Goal: Information Seeking & Learning: Get advice/opinions

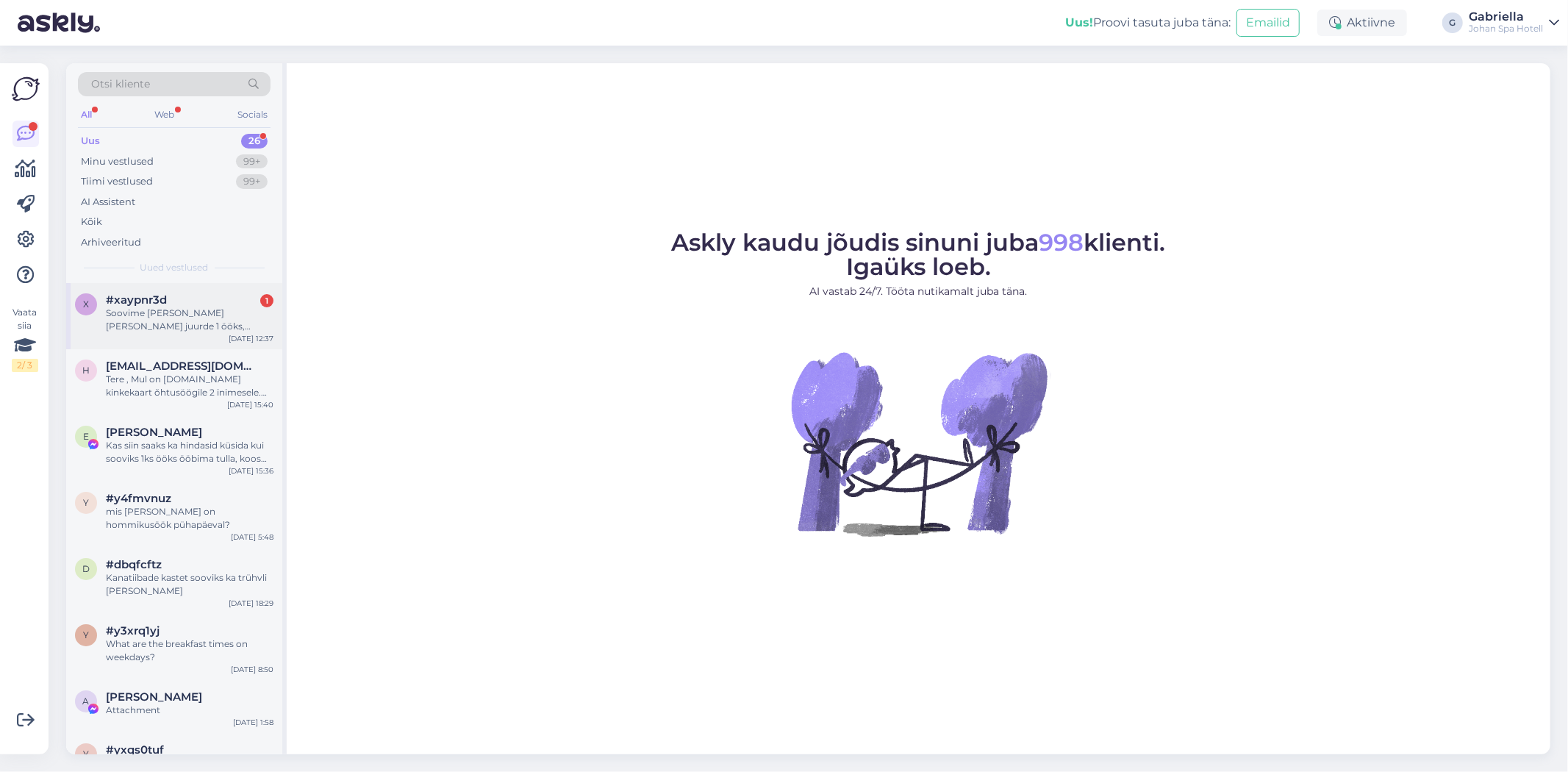
click at [203, 291] on div "x #xaypnr3d 1 Soovime täna tulla teie juurde 1 ööks, kasutada ka spa mõnusid Se…" at bounding box center [174, 316] width 216 height 66
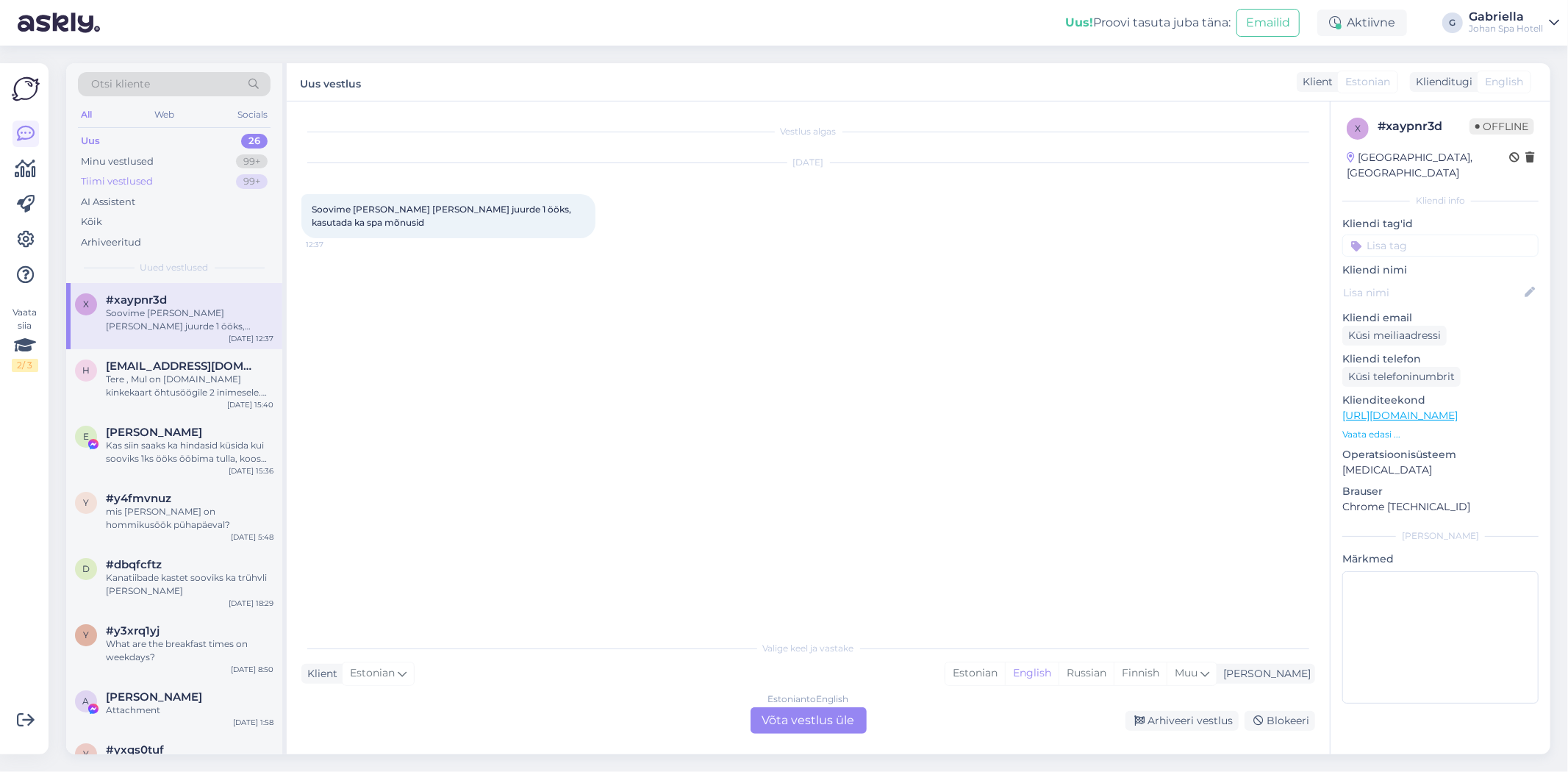
click at [168, 181] on div "Tiimi vestlused 99+" at bounding box center [173, 182] width 192 height 21
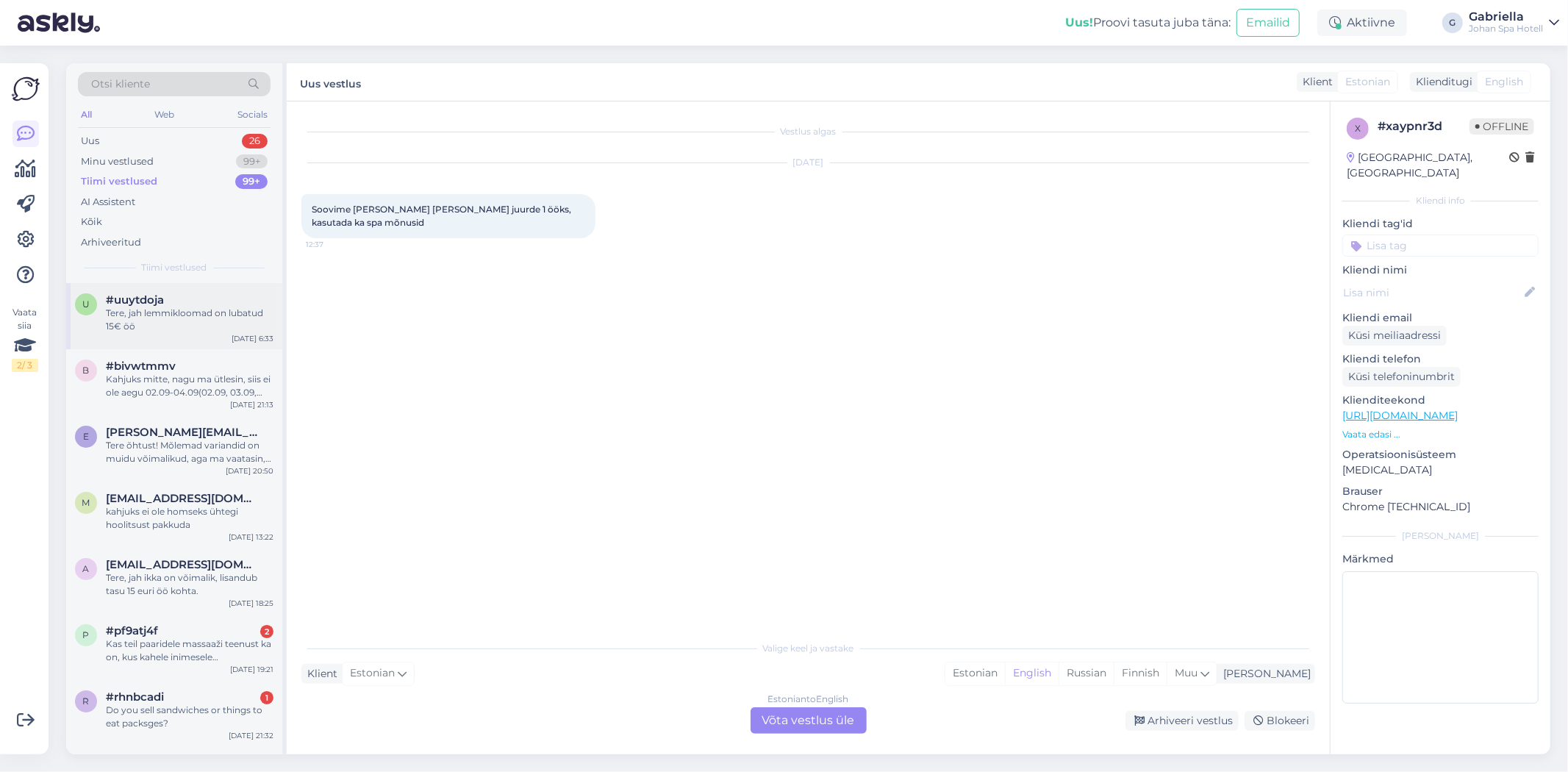
click at [189, 324] on div "Tere, jah lemmikloomad on lubatud 15€ öö" at bounding box center [189, 320] width 168 height 27
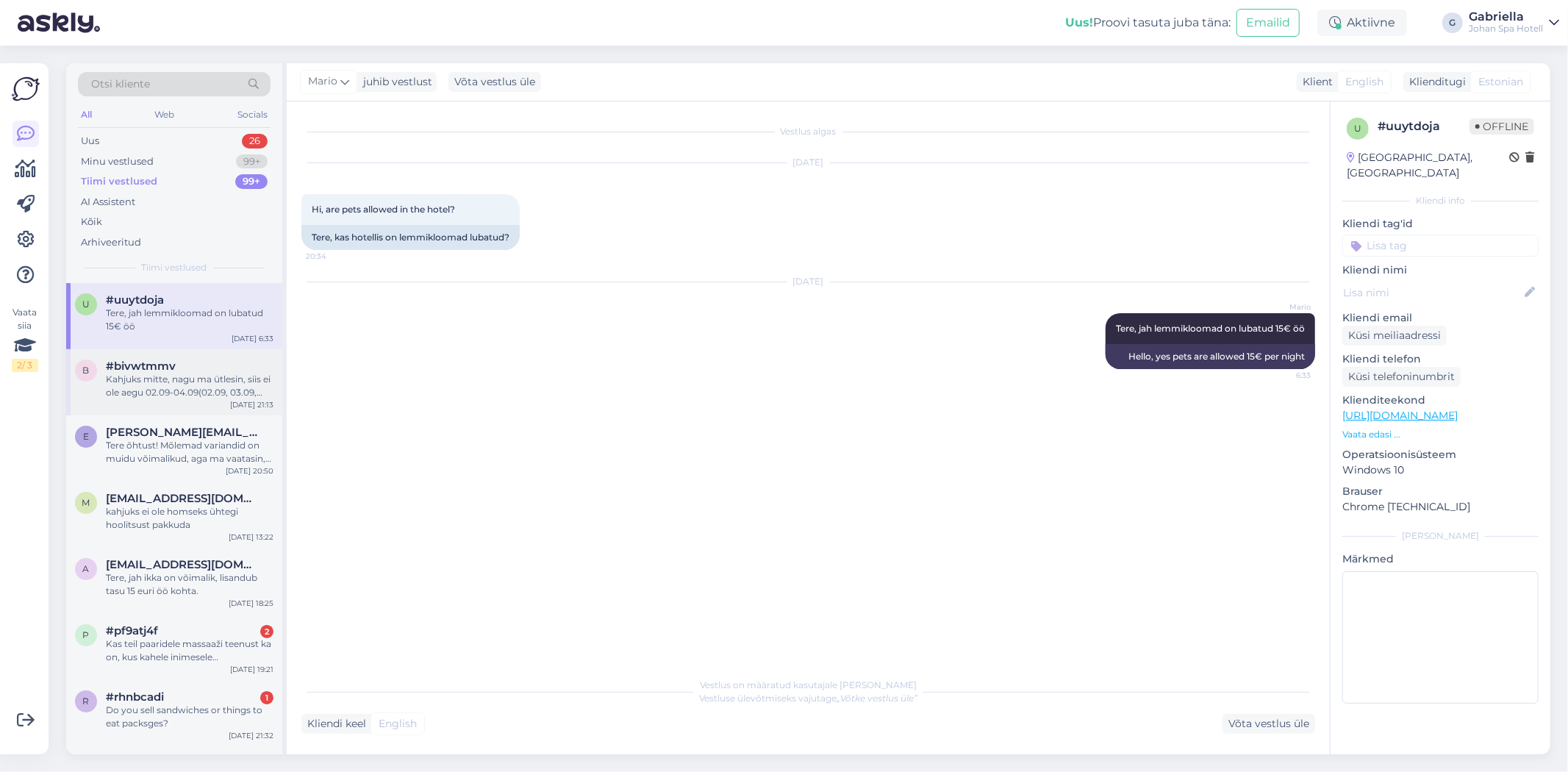
click at [203, 380] on div "Kahjuks mitte, nagu ma ütlesin, siis ei ole aegu 02.09-04.09(02.09, 03.09, 04.0…" at bounding box center [189, 386] width 168 height 27
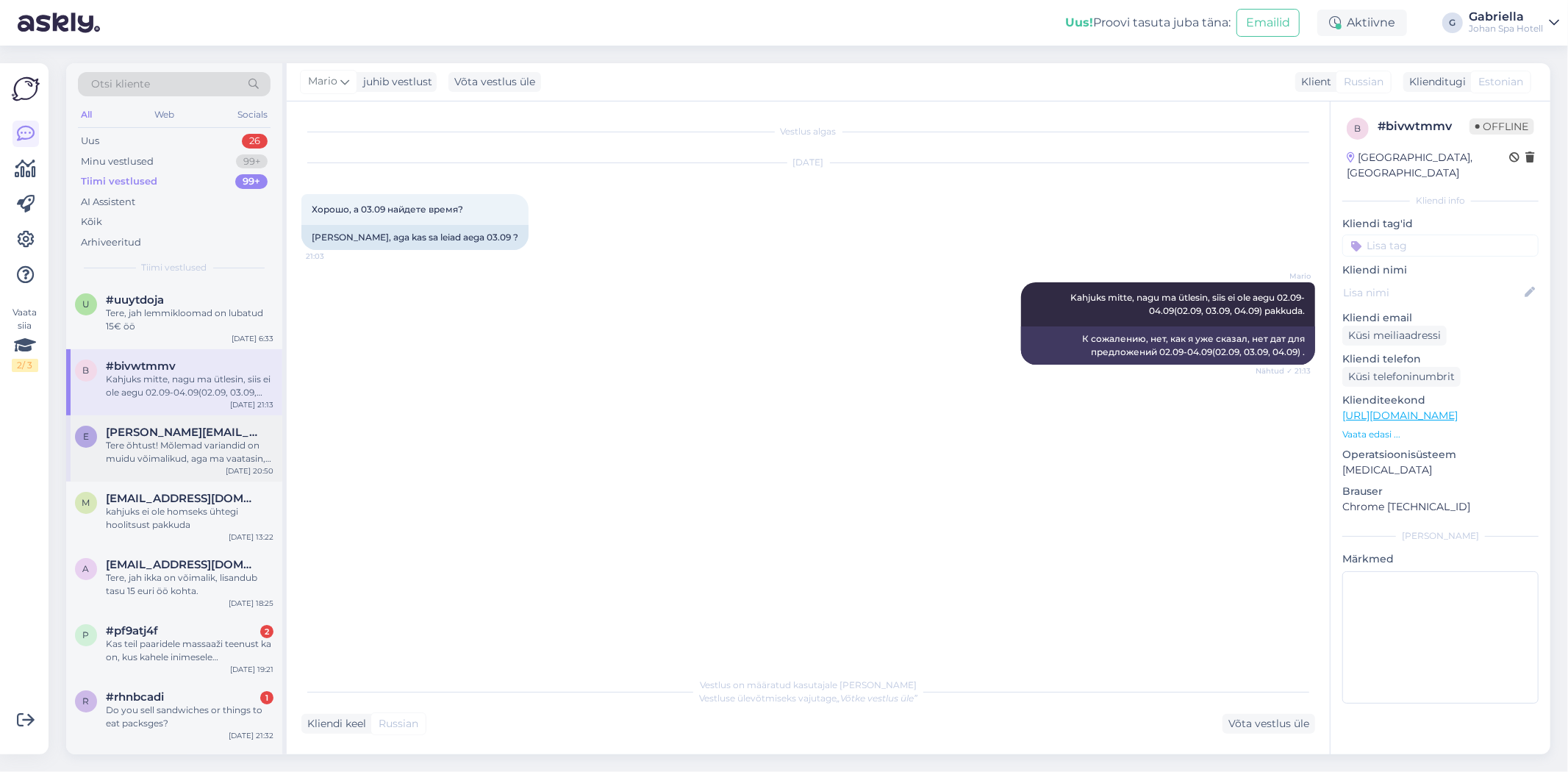
click at [217, 446] on div "Tere õhtust! Mõlemad variandid on muidu võimalikud, aga ma vaatasin, et meil ei…" at bounding box center [189, 452] width 168 height 27
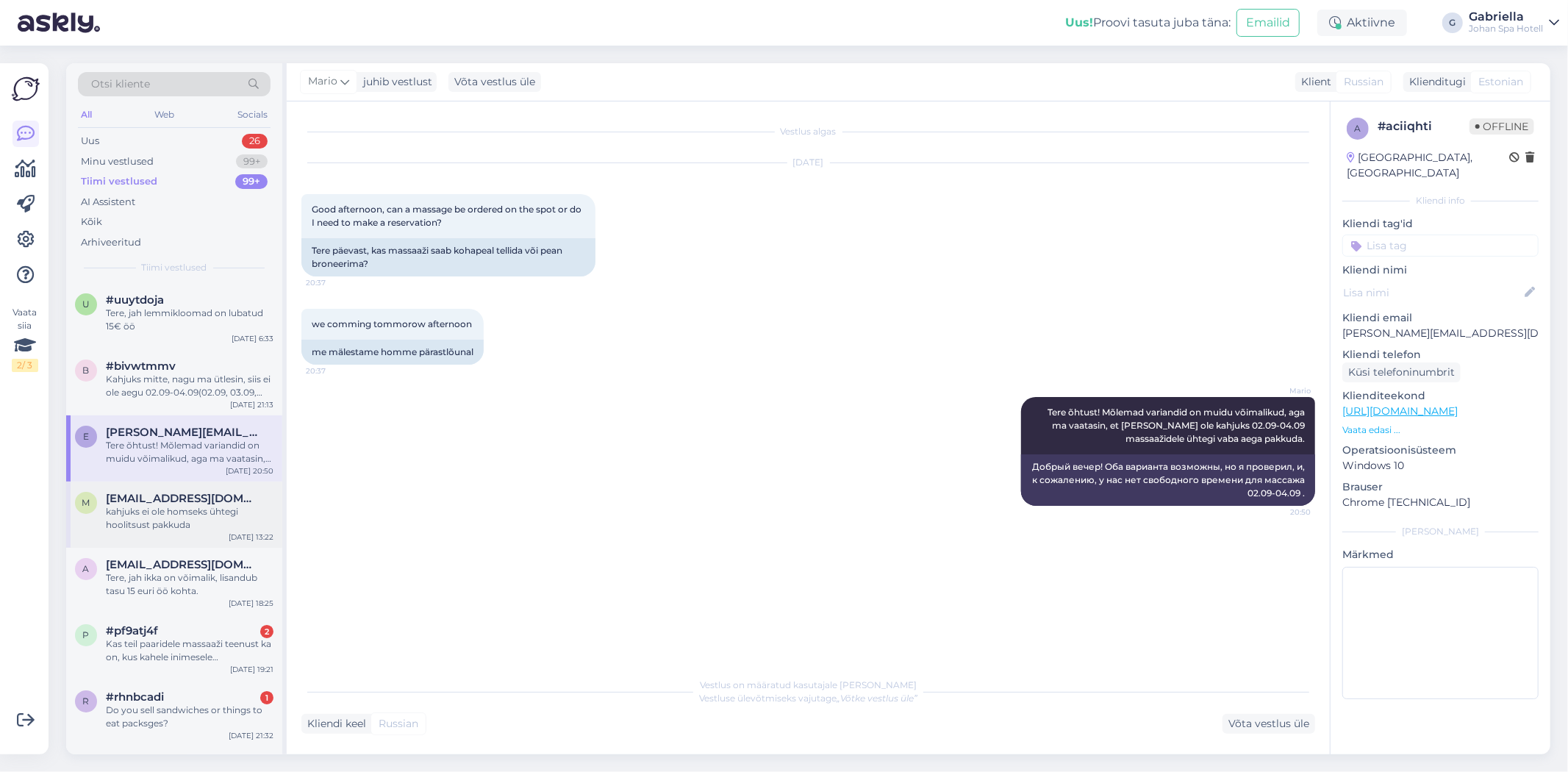
click at [223, 501] on span "mpino@landadvisors.com" at bounding box center [182, 498] width 152 height 13
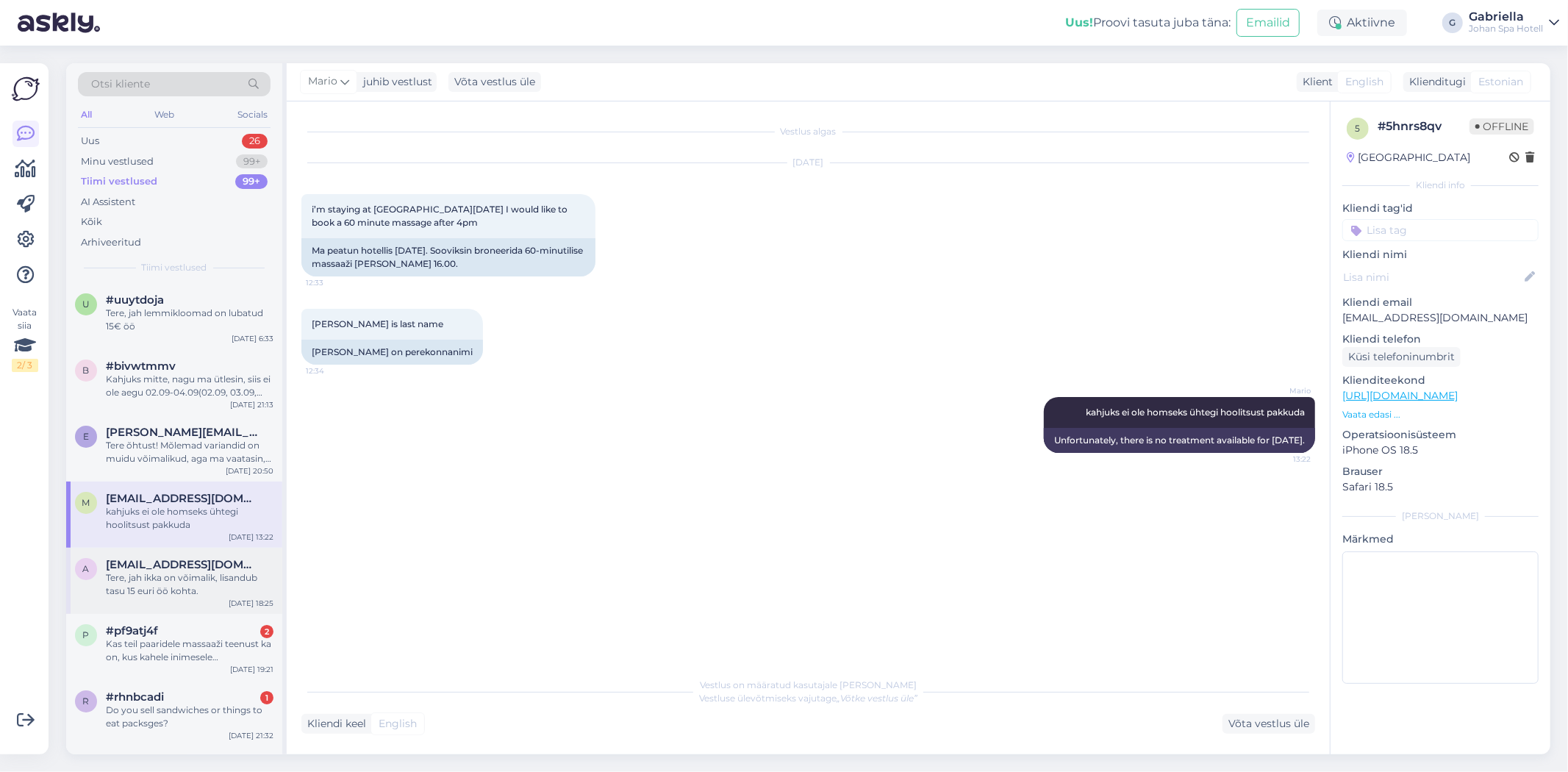
click at [199, 565] on span "artjomjegosin@gmail.com" at bounding box center [182, 565] width 152 height 13
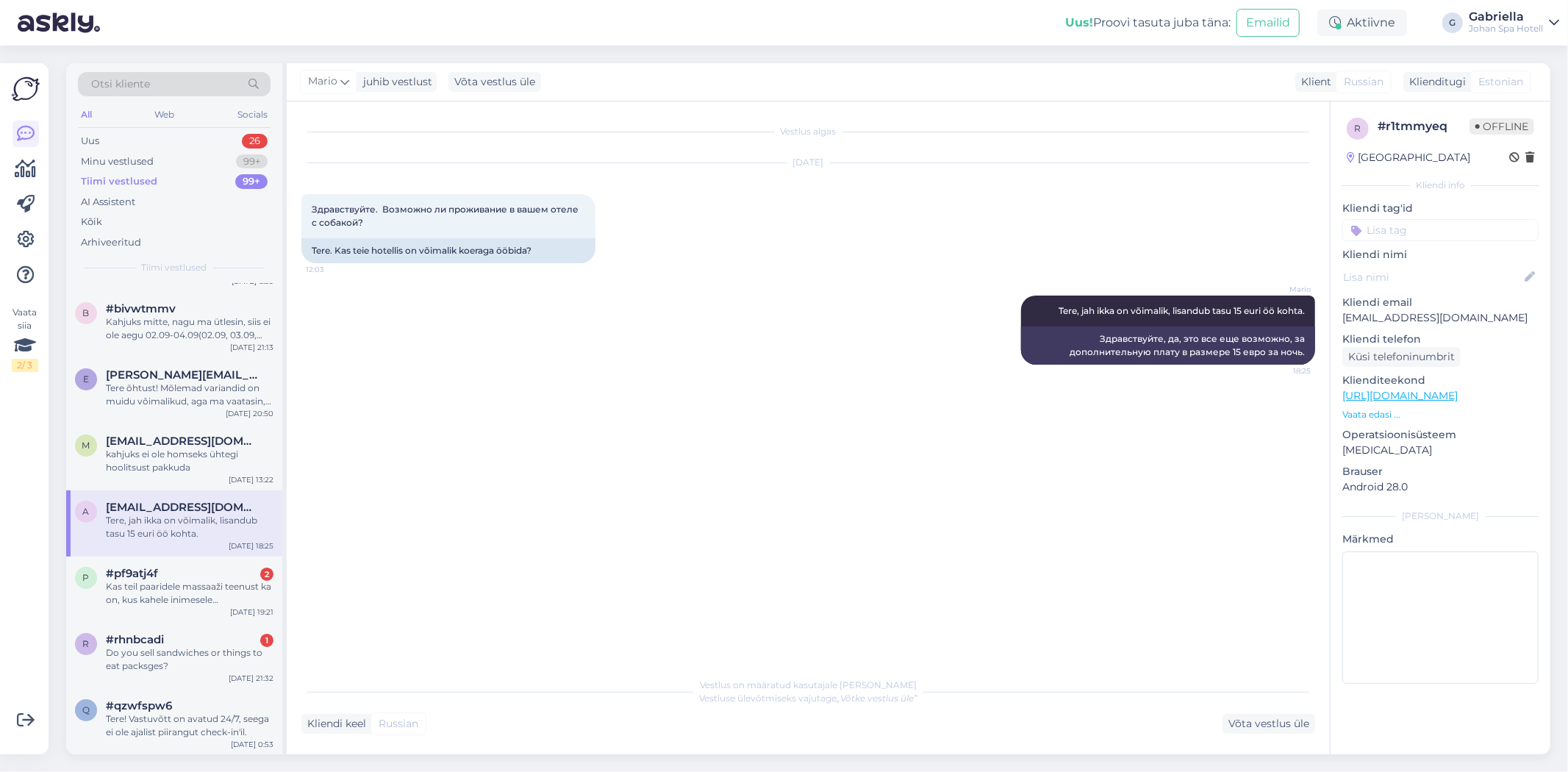
scroll to position [81, 0]
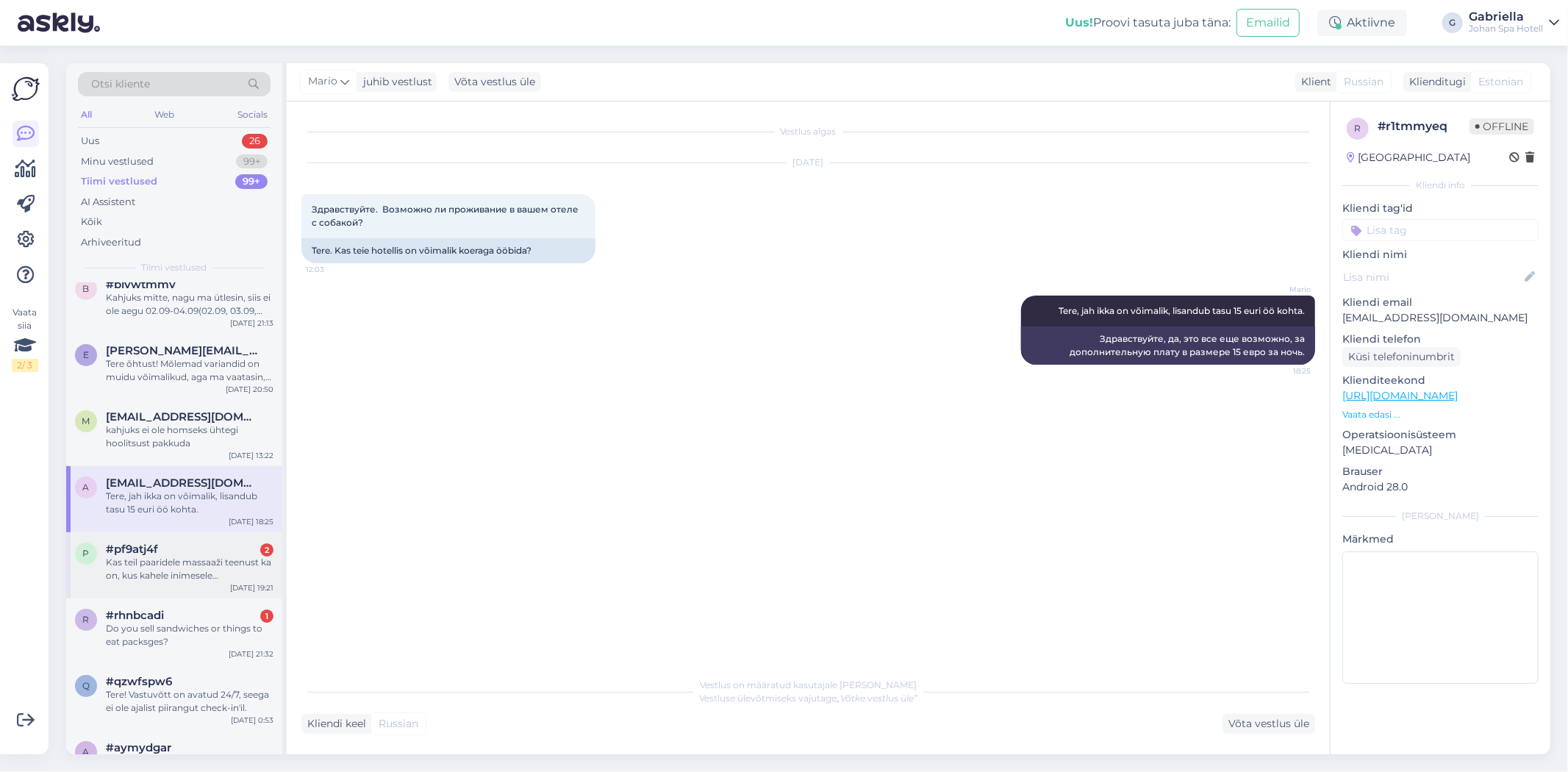
click at [197, 557] on div "Kas teil paaridele massaaži teenust ka on, kus kahele inimesele samal ajal teha…" at bounding box center [189, 569] width 168 height 27
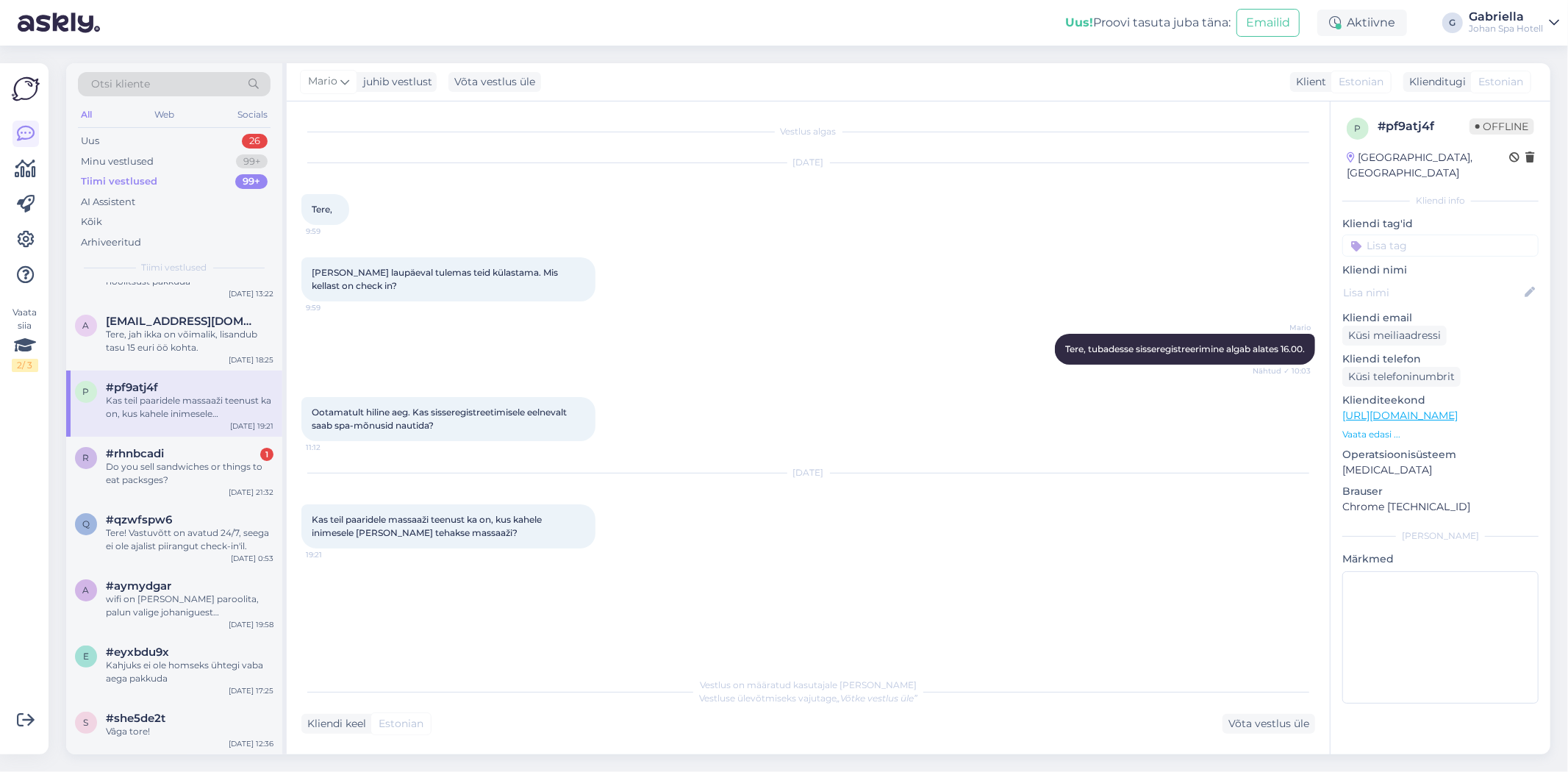
scroll to position [245, 0]
click at [182, 478] on div "Do you sell sandwiches or things to eat packsges?" at bounding box center [189, 472] width 168 height 27
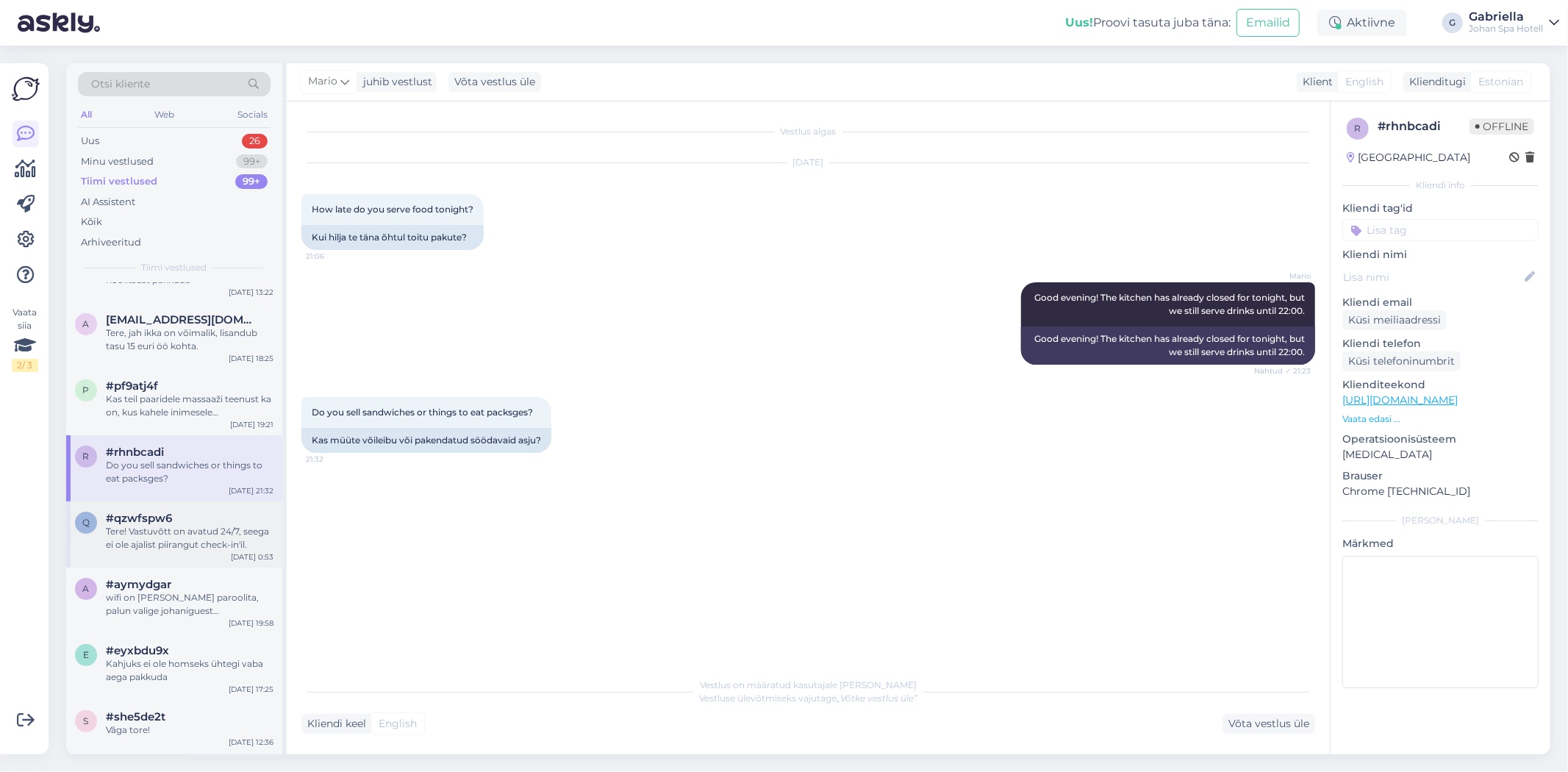
click at [186, 531] on div "Tere! Vastuvõtt on avatud 24/7, seega ei ole ajalist piirangut check-in'il." at bounding box center [189, 538] width 168 height 27
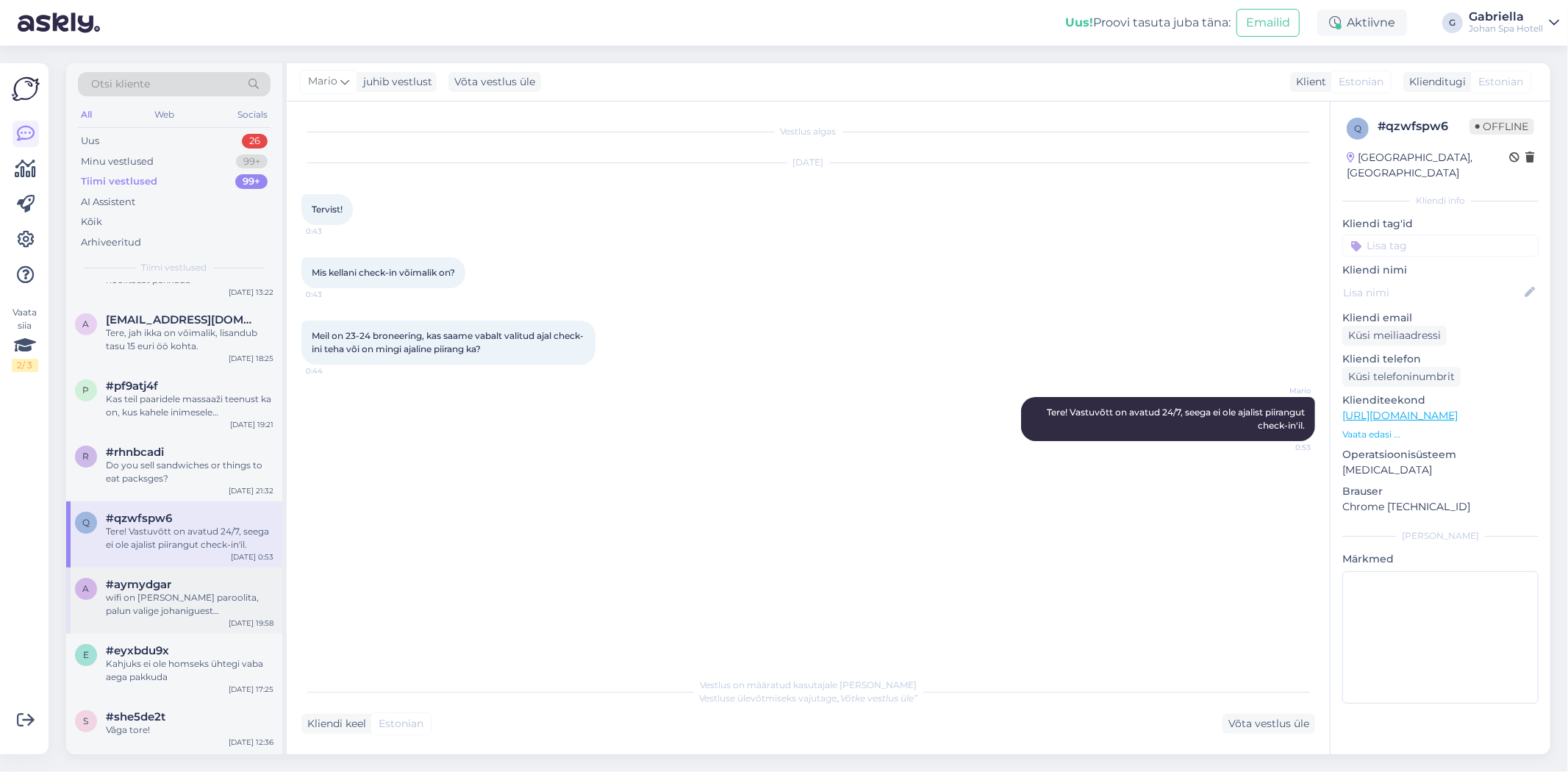
click at [196, 591] on div "wifi on ilma paroolita, palun valige johaniguest võrk ja logige sisse" at bounding box center [189, 604] width 168 height 27
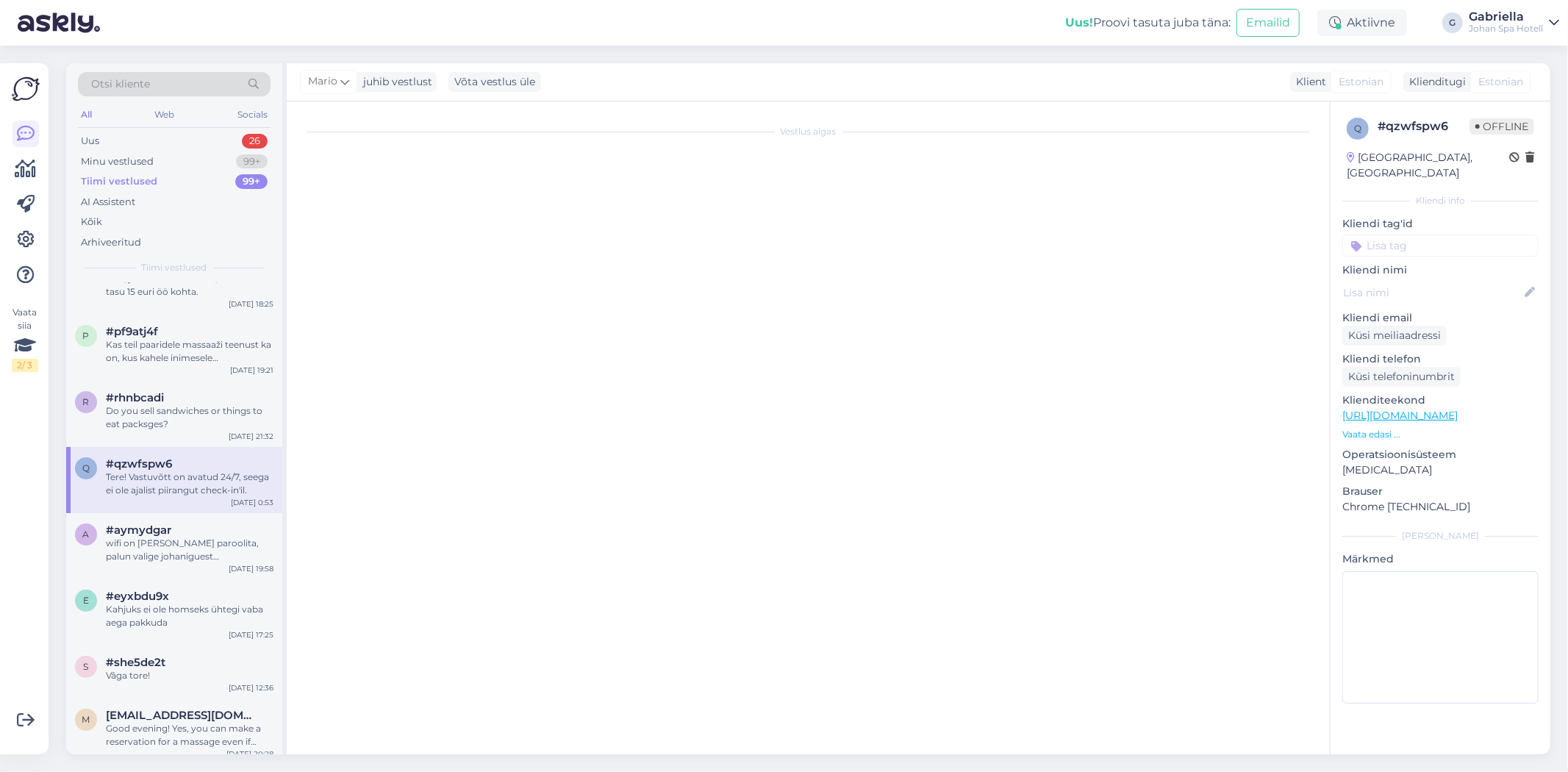
scroll to position [327, 0]
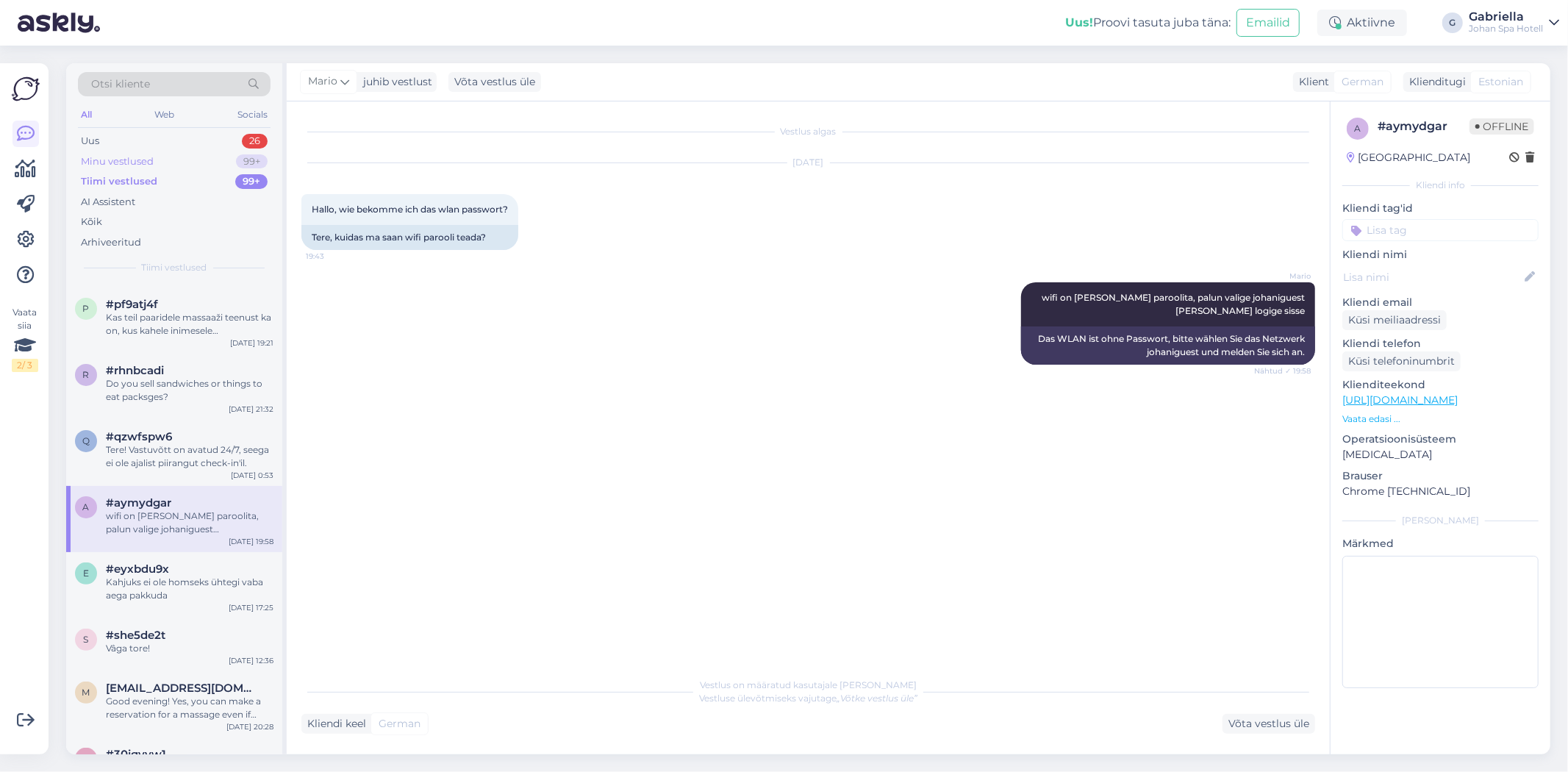
click at [150, 160] on div "Minu vestlused" at bounding box center [116, 162] width 73 height 15
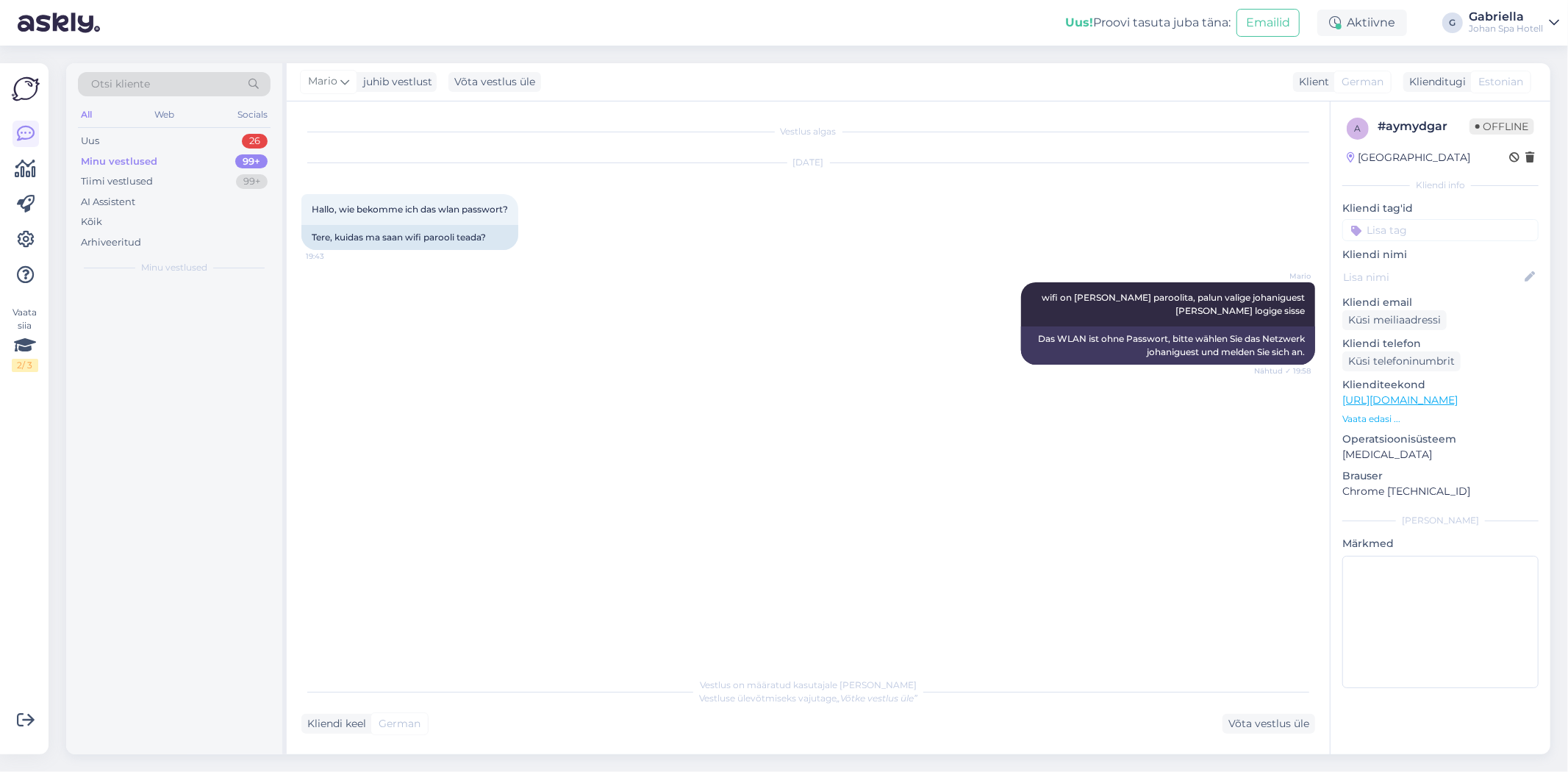
scroll to position [0, 0]
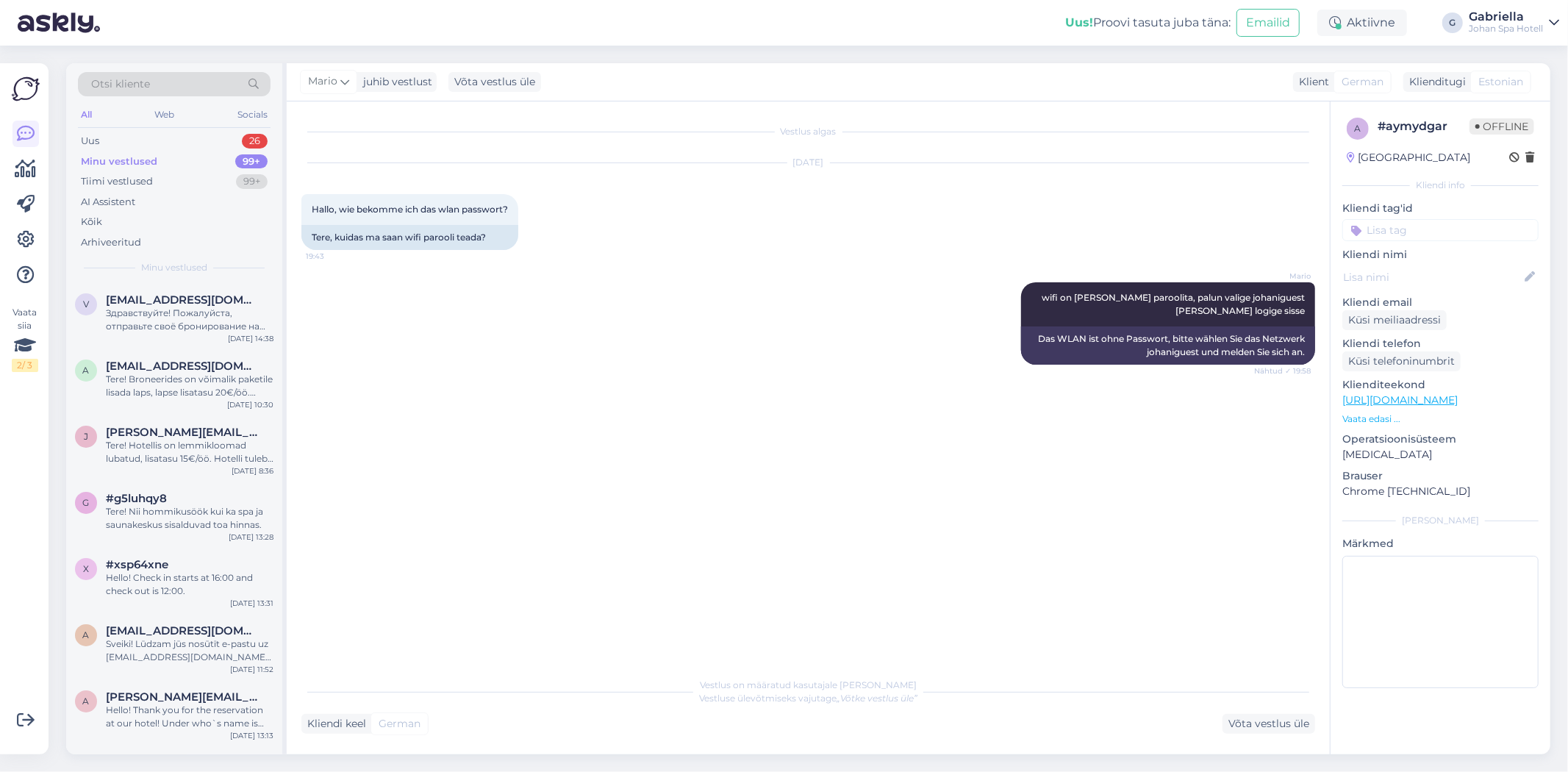
click at [162, 126] on div "All Web Socials" at bounding box center [173, 117] width 192 height 23
click at [163, 154] on div "Minu vestlused 99+" at bounding box center [173, 162] width 192 height 21
click at [163, 142] on div "Uus 26" at bounding box center [173, 141] width 192 height 21
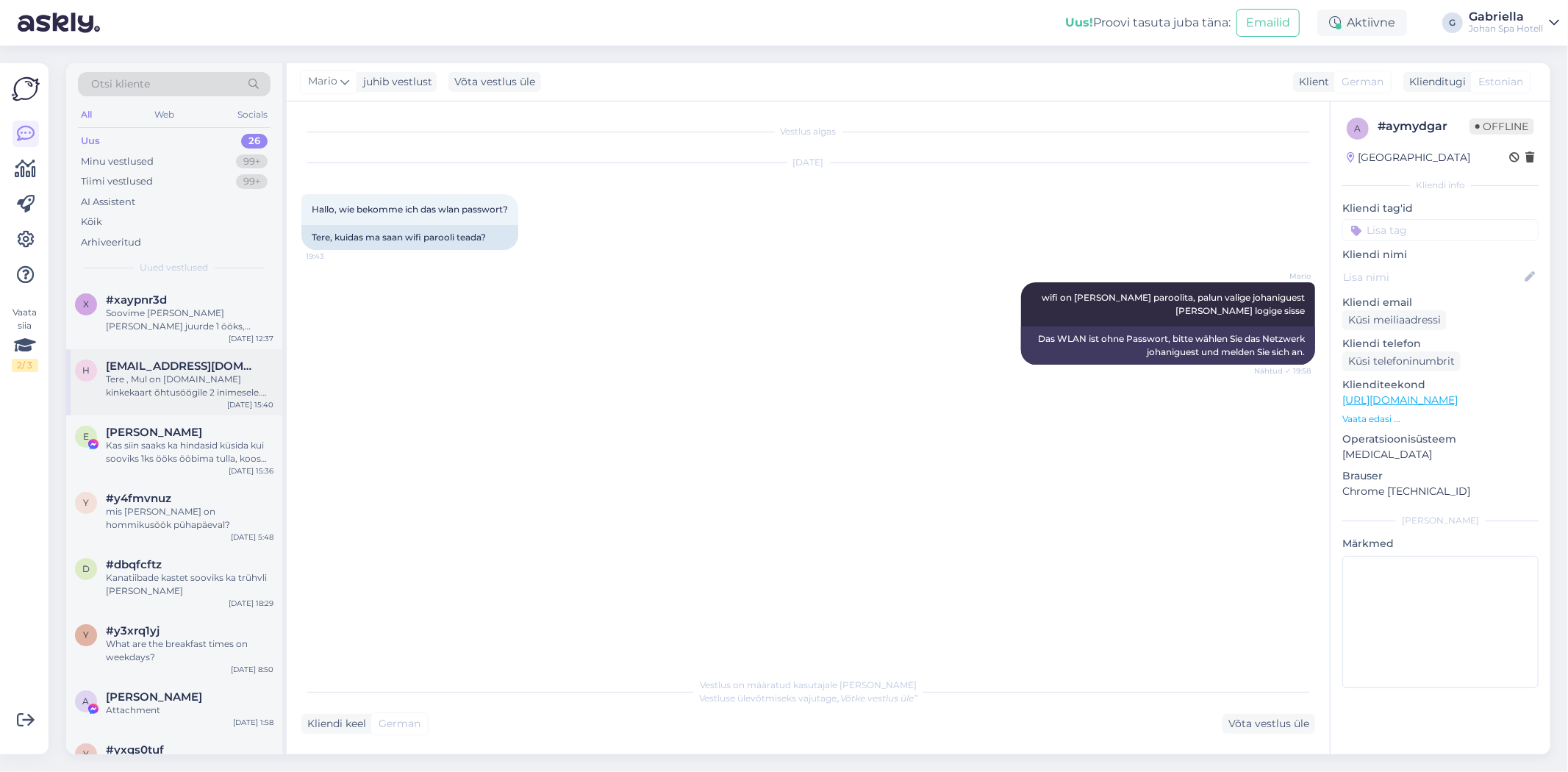
click at [173, 369] on span "[EMAIL_ADDRESS][DOMAIN_NAME]" at bounding box center [182, 367] width 152 height 13
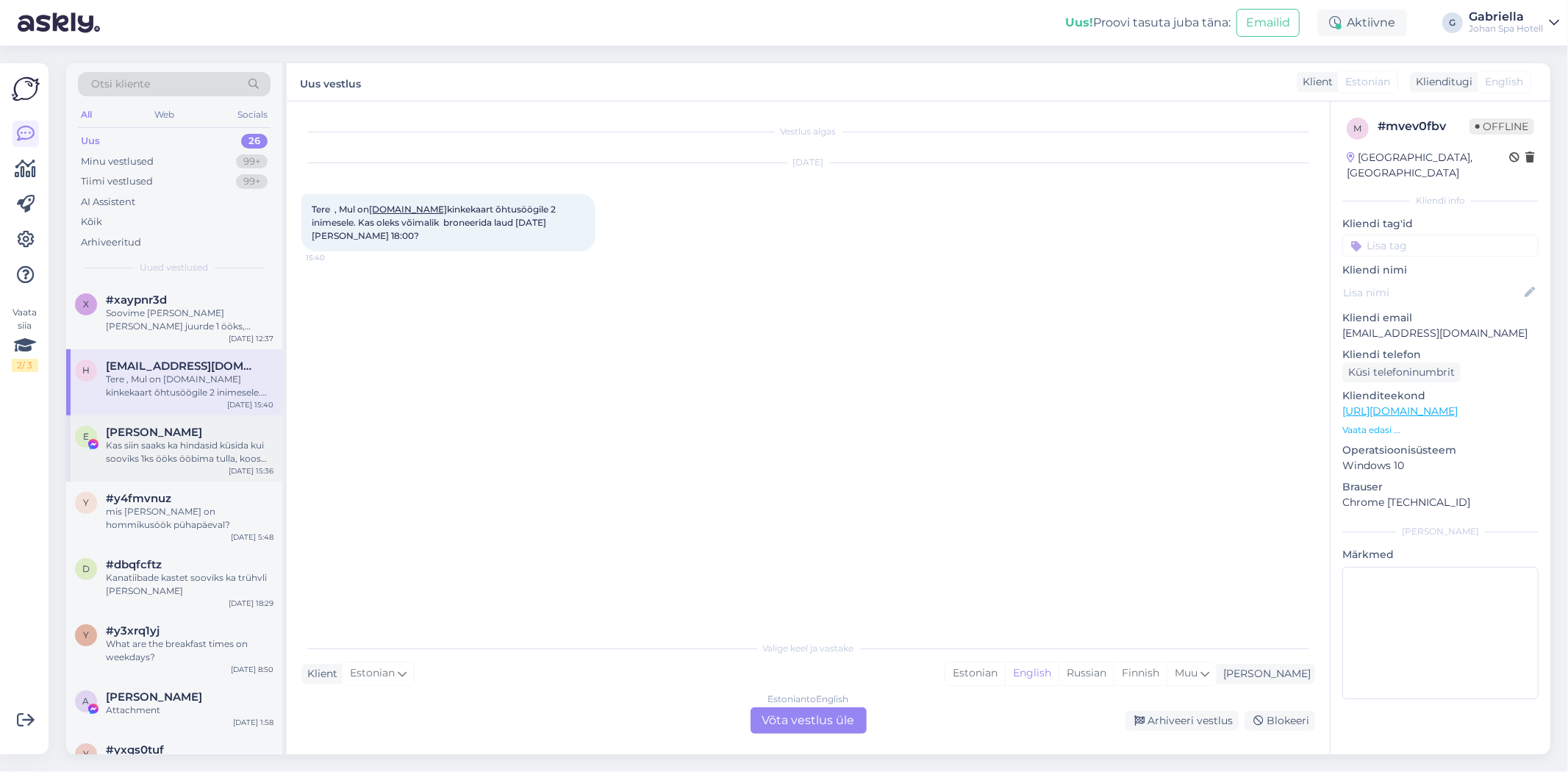
click at [191, 449] on div "Kas siin saaks ka hindasid küsida kui sooviks 1ks ööks ööbima tulla, koos hommi…" at bounding box center [189, 452] width 168 height 27
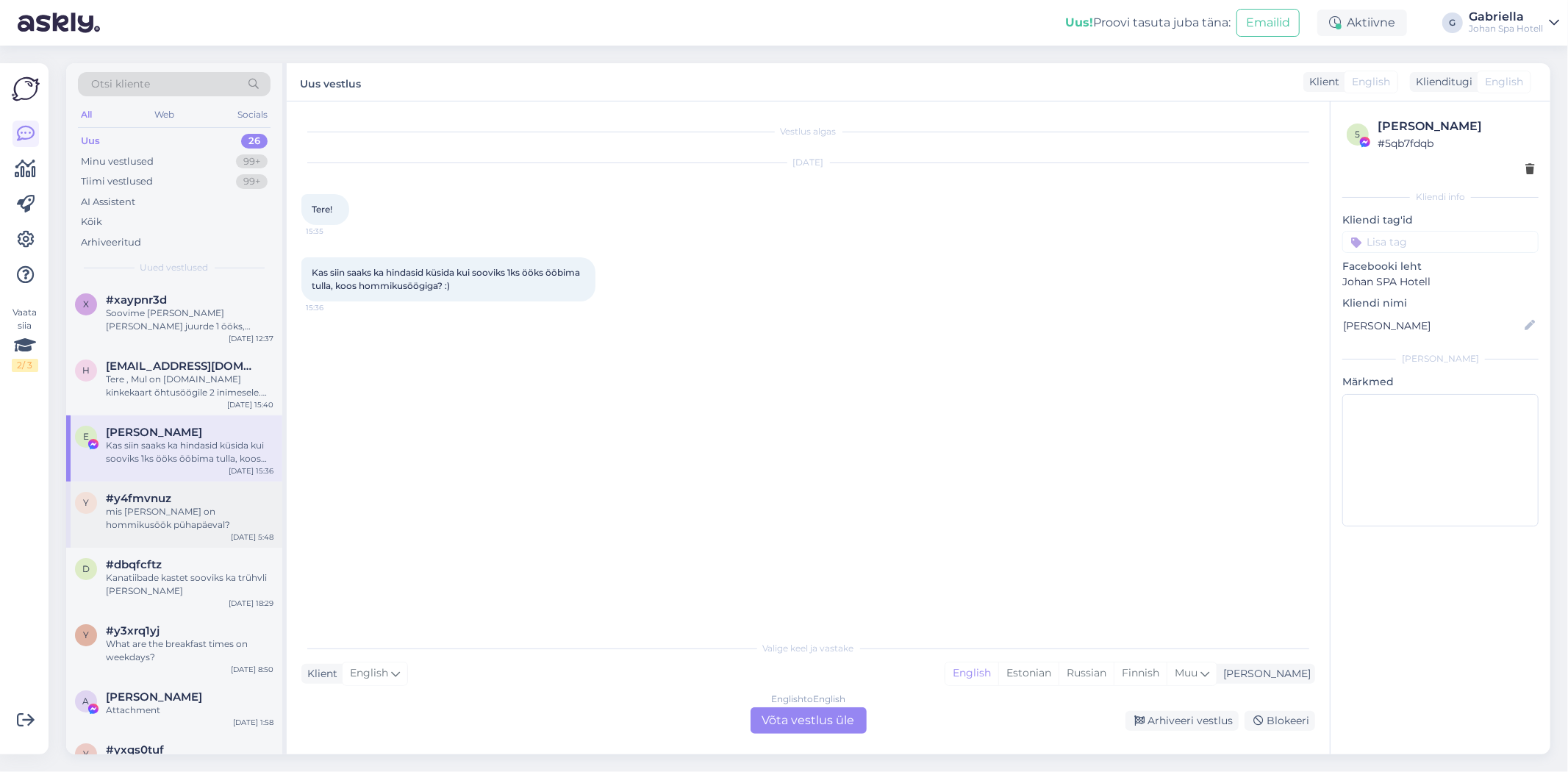
click at [191, 505] on div "mis [PERSON_NAME] on hommikusöök pühapäeval?" at bounding box center [189, 518] width 168 height 27
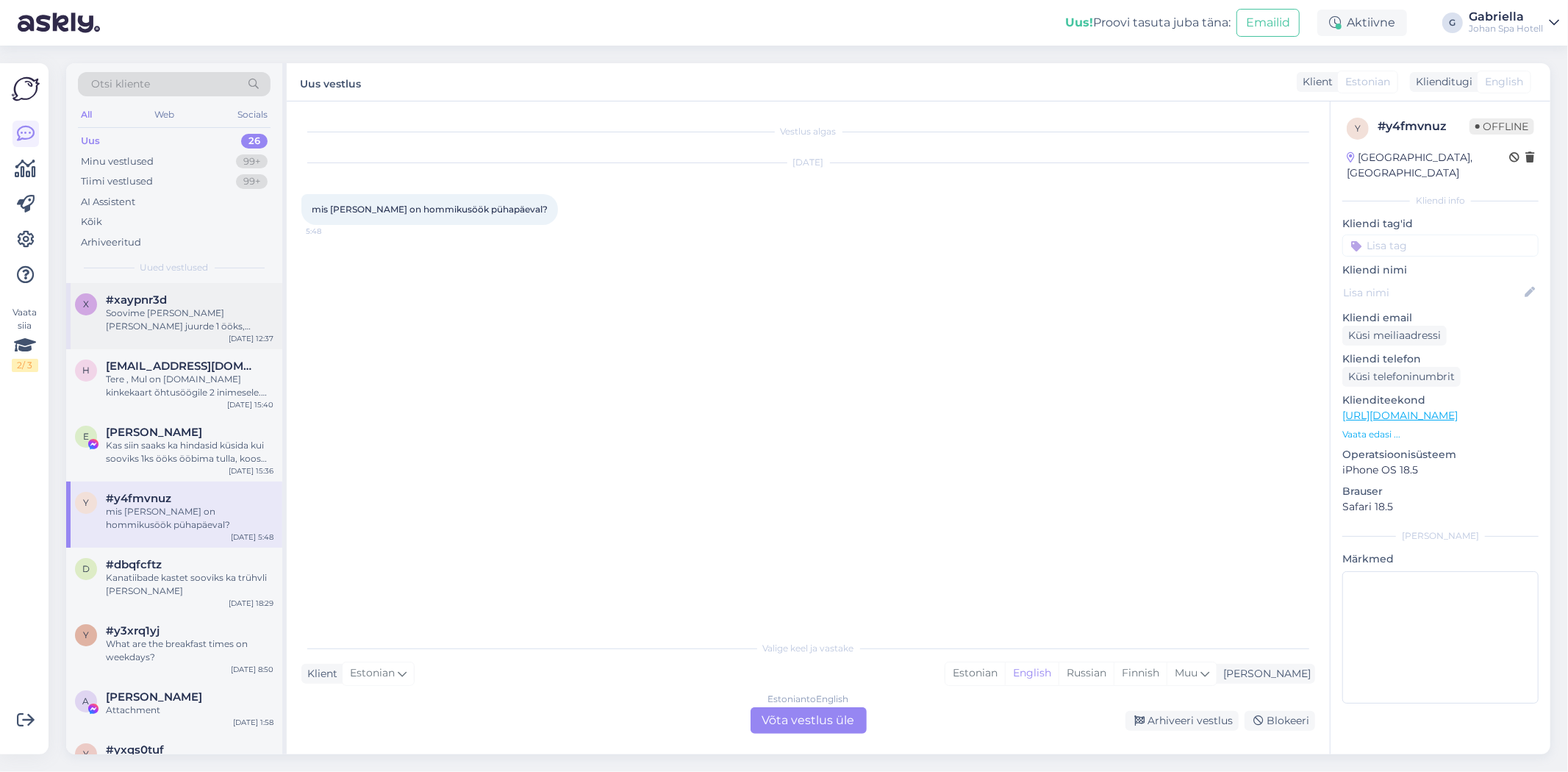
click at [189, 327] on div "Soovime [PERSON_NAME] [PERSON_NAME] juurde 1 ööks, kasutada ka spa mõnusid" at bounding box center [189, 320] width 168 height 27
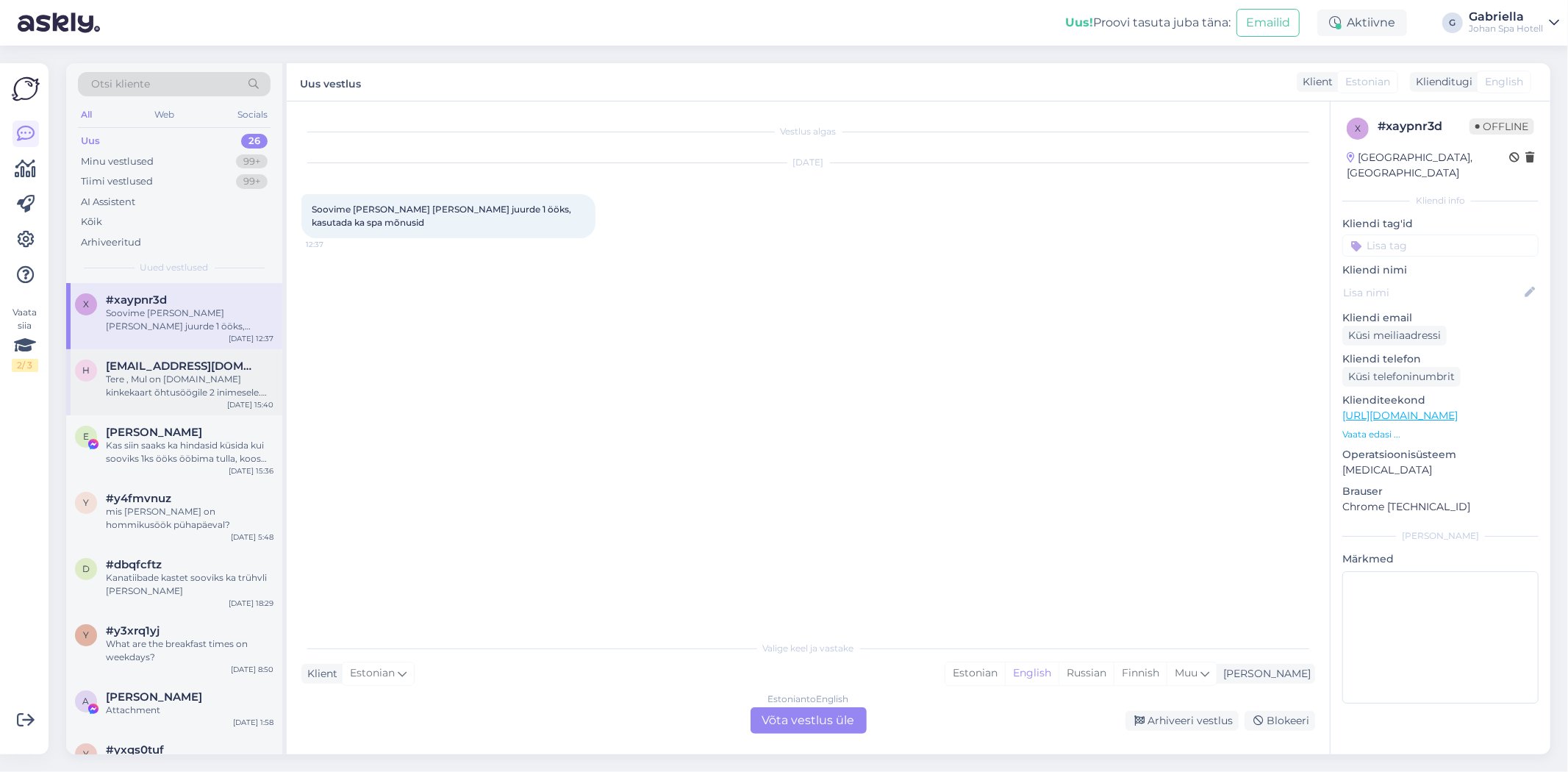
click at [187, 393] on div "Tere , Mul on [DOMAIN_NAME] kinkekaart õhtusöögile 2 inimesele. Kas oleks võima…" at bounding box center [189, 386] width 168 height 27
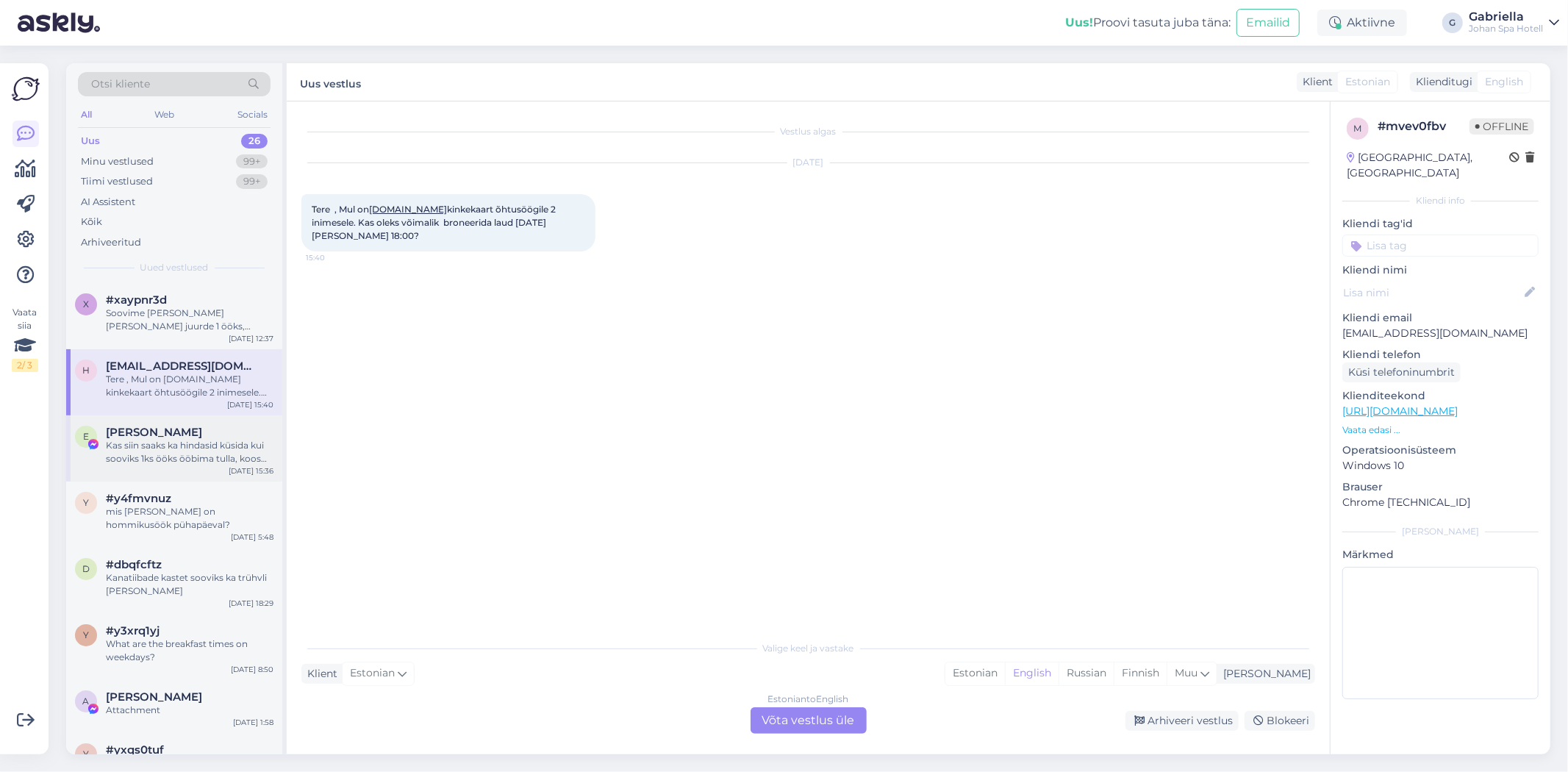
click at [189, 444] on div "Kas siin saaks ka hindasid küsida kui sooviks 1ks ööks ööbima tulla, koos hommi…" at bounding box center [189, 452] width 168 height 27
